Goal: Task Accomplishment & Management: Manage account settings

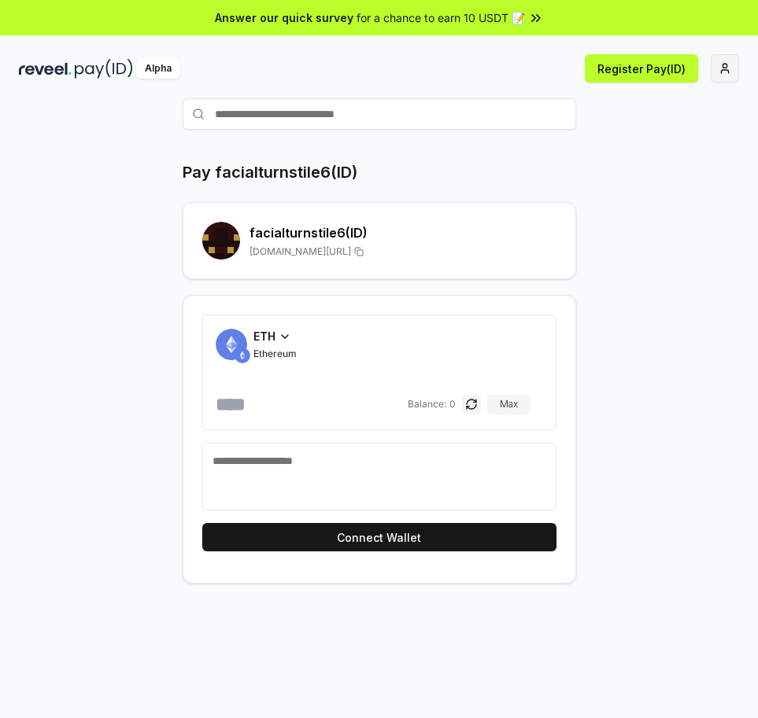
click at [725, 69] on html "Answer our quick survey for a chance to earn 10 USDT 📝 Alpha Register Pay(ID) P…" at bounding box center [379, 359] width 758 height 718
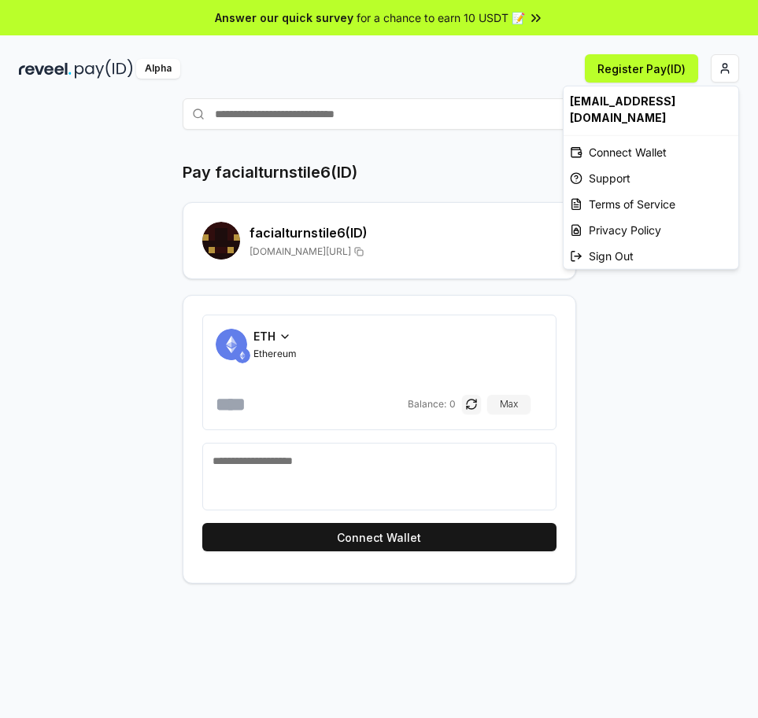
click at [644, 305] on html "Answer our quick survey for a chance to earn 10 USDT 📝 Alpha Register Pay(ID) P…" at bounding box center [379, 359] width 758 height 718
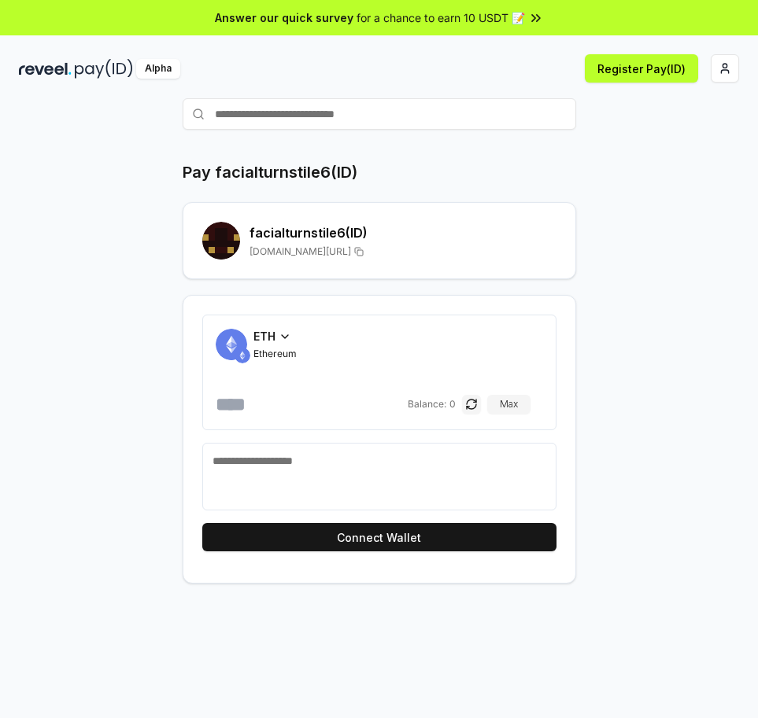
click at [291, 229] on h2 "facialturnstile6 (ID)" at bounding box center [402, 232] width 307 height 19
click at [283, 230] on h2 "facialturnstile6 (ID)" at bounding box center [402, 232] width 307 height 19
click at [293, 230] on h2 "facialturnstile6 (ID)" at bounding box center [402, 232] width 307 height 19
click at [210, 171] on h1 "Pay facialturnstile6(ID)" at bounding box center [270, 172] width 175 height 22
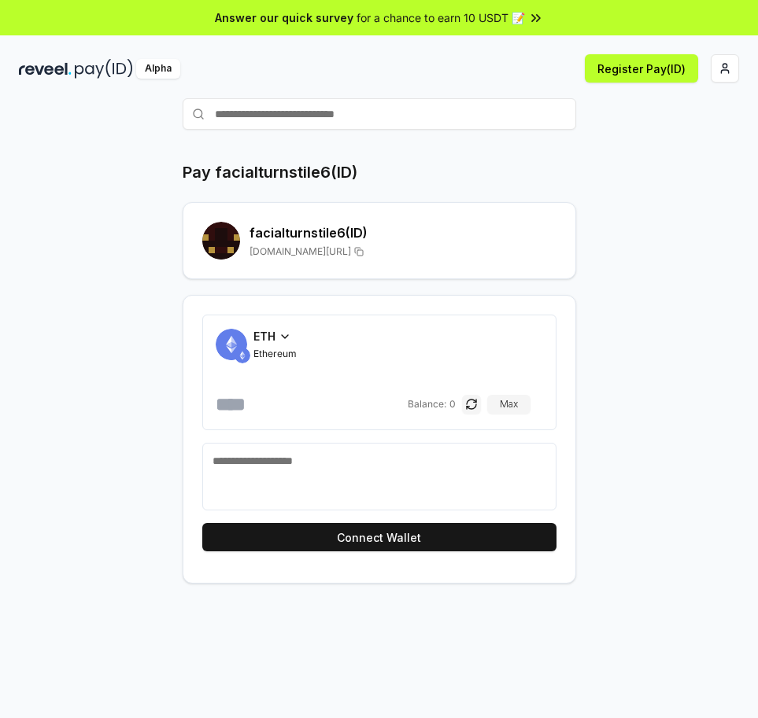
click at [289, 230] on h2 "facialturnstile6 (ID)" at bounding box center [402, 232] width 307 height 19
click at [729, 62] on html "Answer our quick survey for a chance to earn 10 USDT 📝 Alpha Register Pay(ID) P…" at bounding box center [379, 359] width 758 height 718
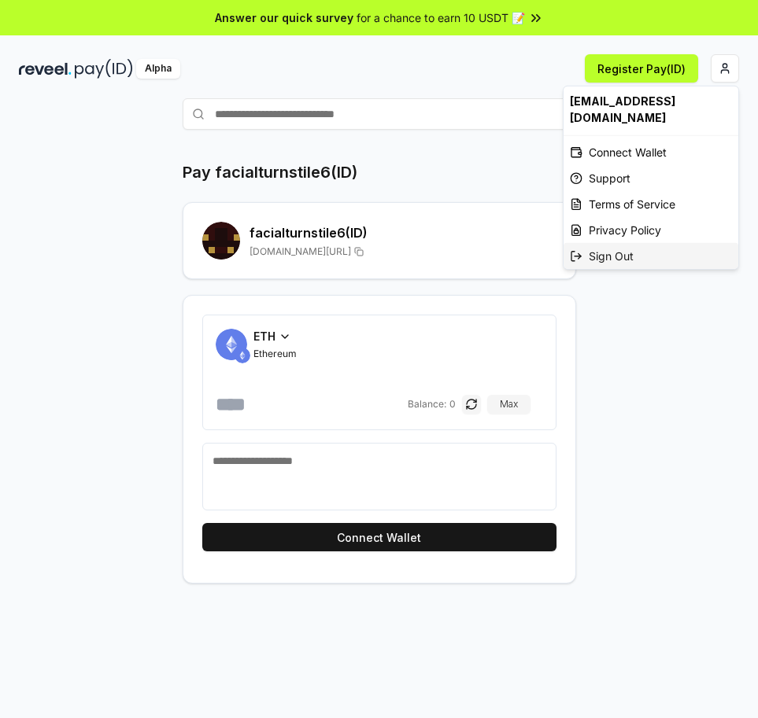
click at [616, 258] on div "Sign Out" at bounding box center [650, 256] width 175 height 26
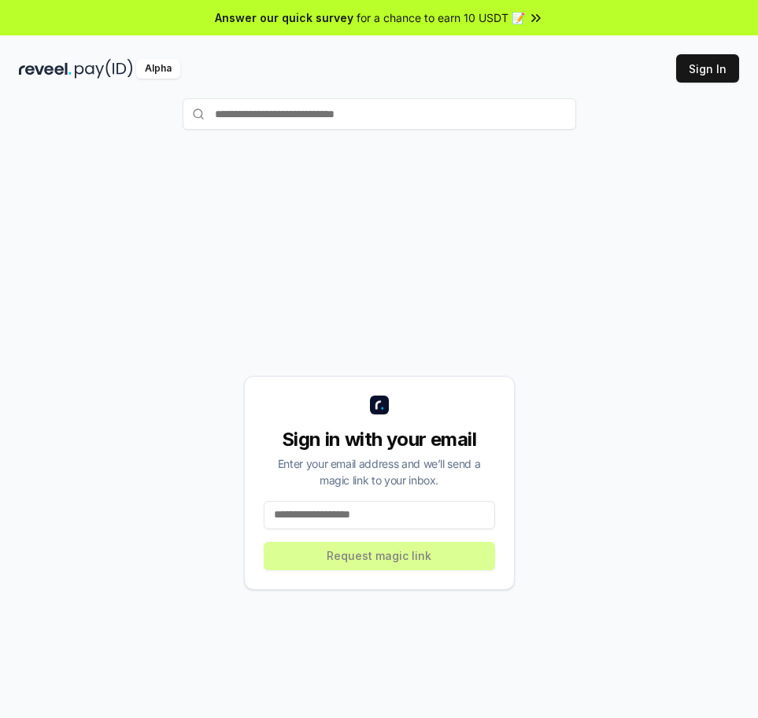
click at [706, 68] on button "Sign In" at bounding box center [707, 68] width 63 height 28
click at [364, 517] on input at bounding box center [379, 515] width 231 height 28
click at [348, 519] on input at bounding box center [379, 515] width 231 height 28
paste input "**********"
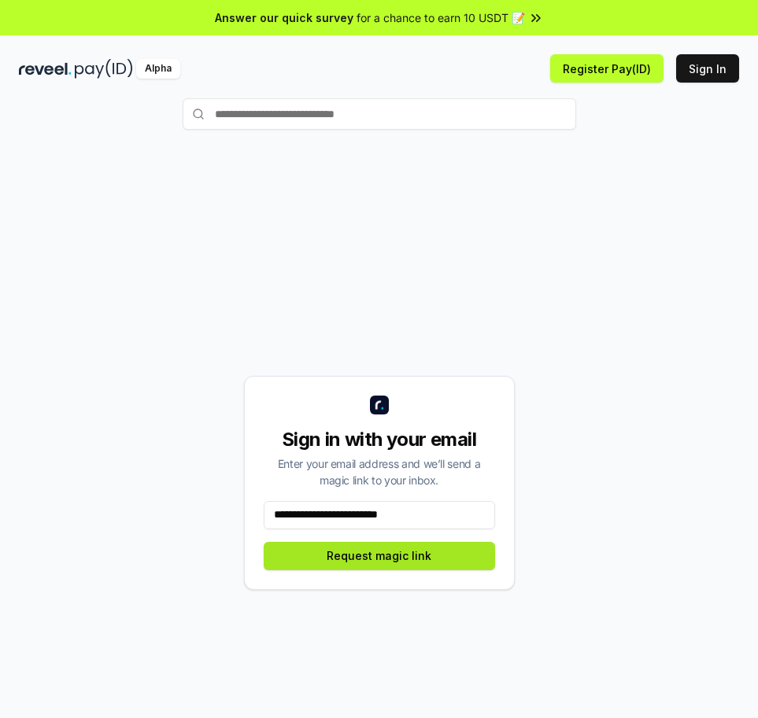
type input "**********"
click at [371, 565] on button "Request magic link" at bounding box center [379, 556] width 231 height 28
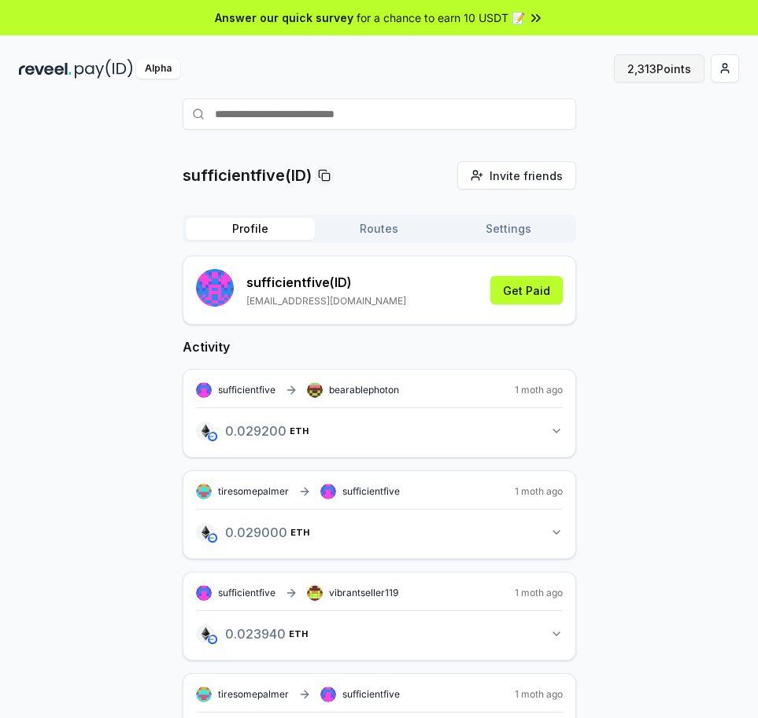
click at [667, 72] on button "2,313 Points" at bounding box center [659, 68] width 90 height 28
